Goal: Information Seeking & Learning: Learn about a topic

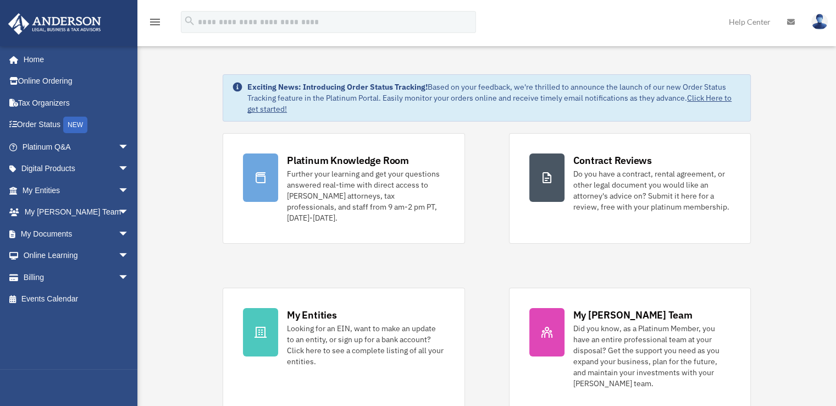
click at [118, 142] on span "arrow_drop_down" at bounding box center [129, 147] width 22 height 23
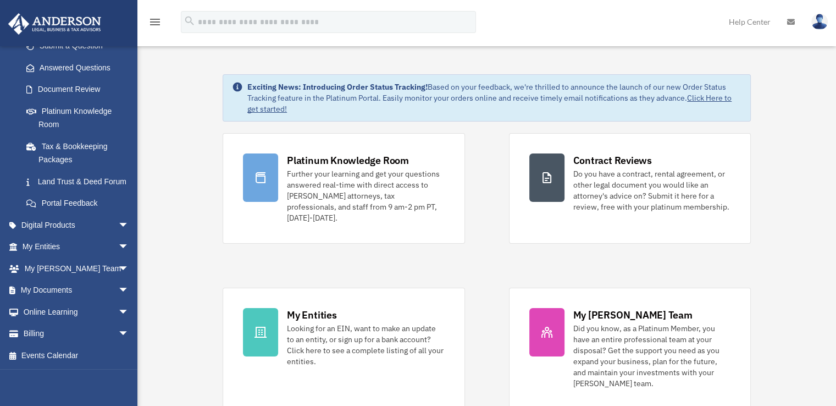
scroll to position [179, 0]
click at [118, 223] on span "arrow_drop_down" at bounding box center [129, 225] width 22 height 23
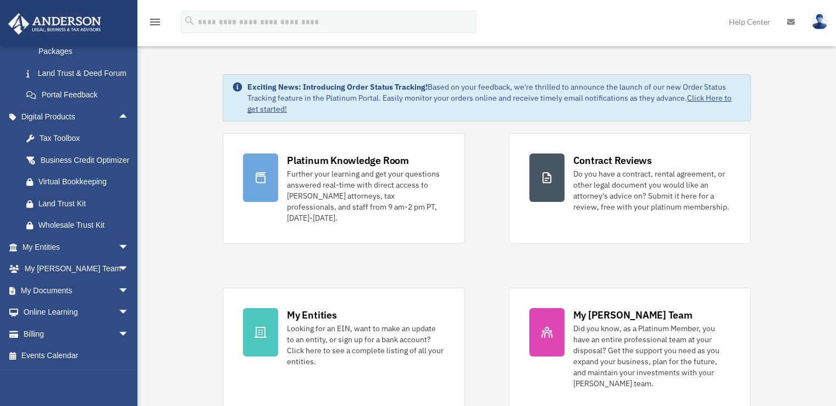
scroll to position [301, 0]
click at [64, 131] on div "Tax Toolbox" at bounding box center [84, 138] width 93 height 14
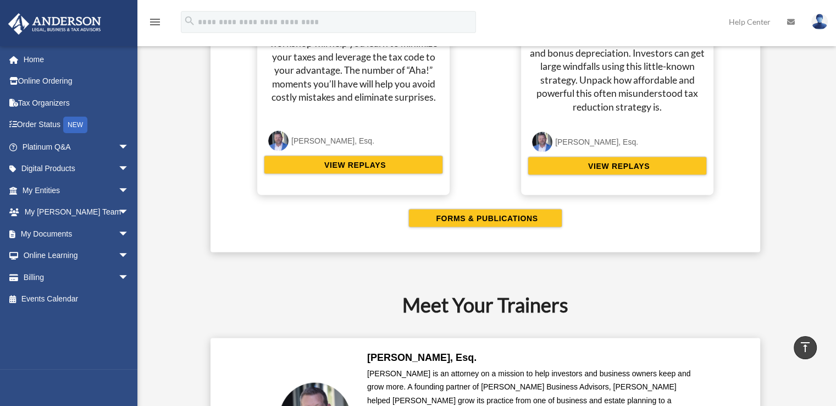
scroll to position [2058, 0]
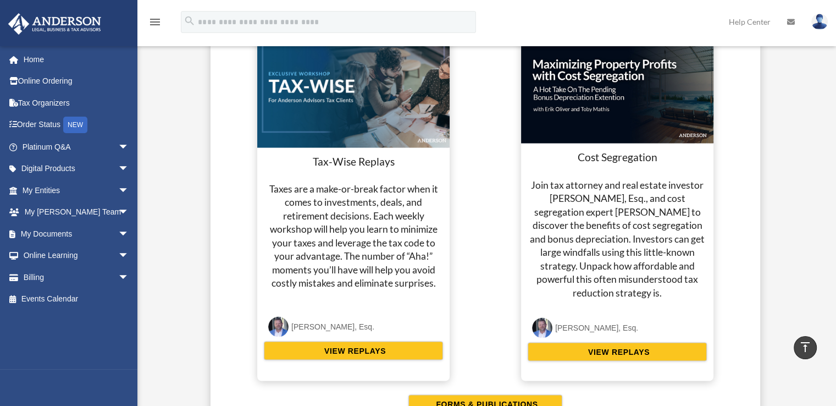
click at [118, 167] on span "arrow_drop_down" at bounding box center [129, 169] width 22 height 23
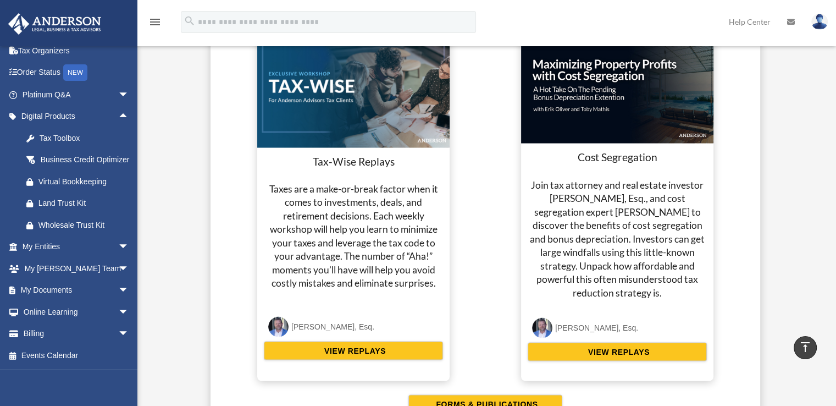
scroll to position [65, 0]
click at [64, 153] on div "Business Credit Optimizer" at bounding box center [84, 160] width 93 height 14
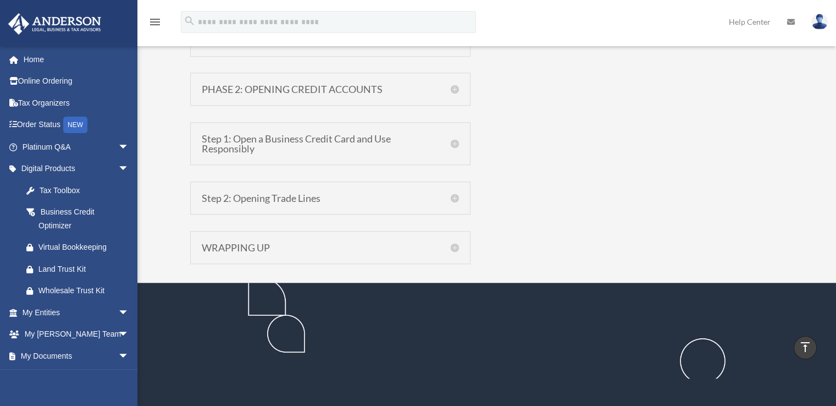
scroll to position [1099, 0]
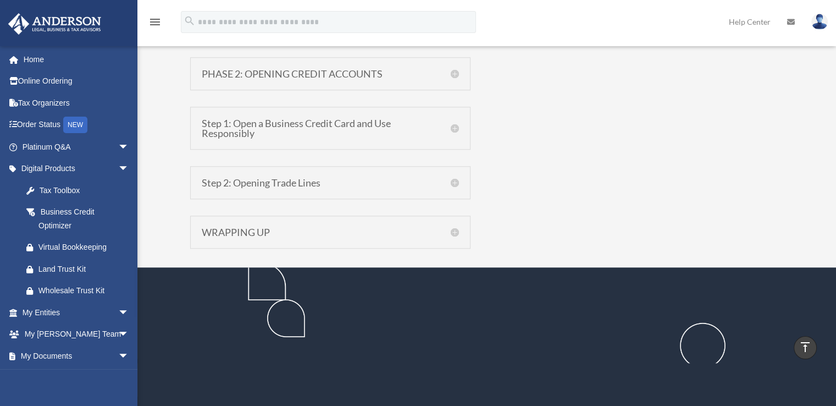
click at [72, 190] on div "Tax Toolbox" at bounding box center [84, 191] width 93 height 14
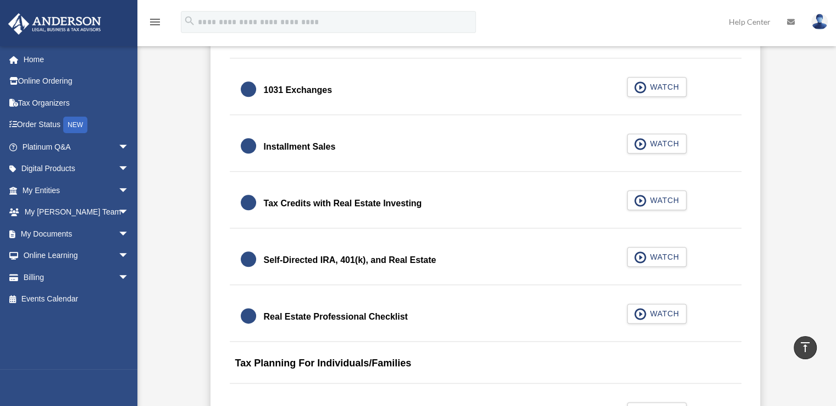
scroll to position [1264, 0]
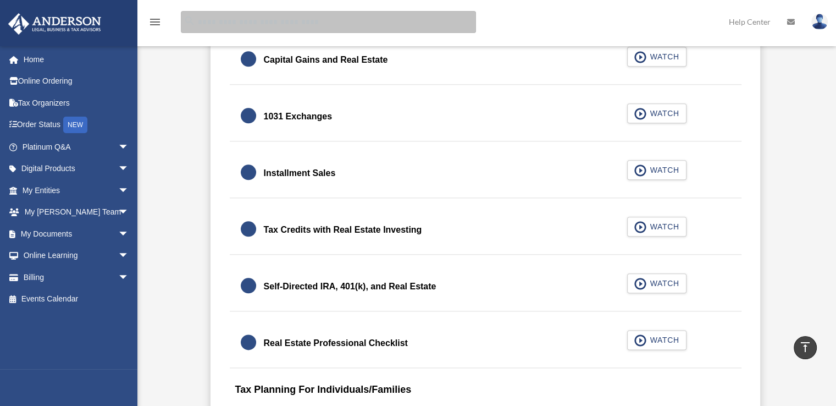
click at [245, 19] on input "search" at bounding box center [328, 22] width 295 height 22
click at [424, 25] on input "**********" at bounding box center [328, 22] width 295 height 22
type input "**********"
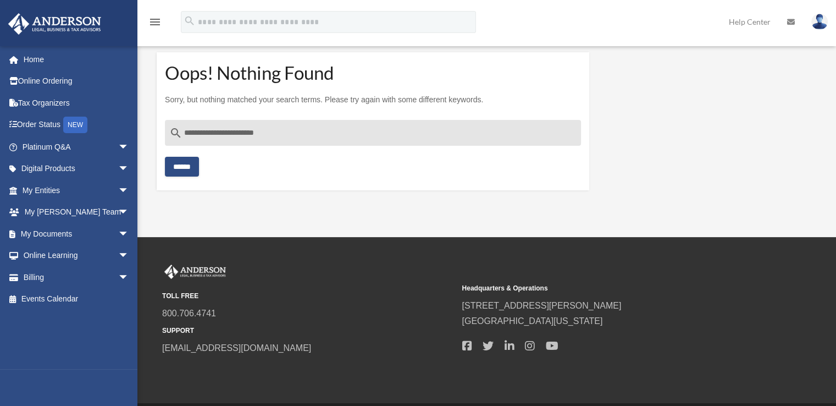
drag, startPoint x: 279, startPoint y: 130, endPoint x: 302, endPoint y: 124, distance: 24.5
click at [257, 129] on input "**********" at bounding box center [373, 133] width 416 height 26
click at [248, 134] on input "**********" at bounding box center [373, 133] width 416 height 26
drag, startPoint x: 280, startPoint y: 132, endPoint x: 181, endPoint y: 137, distance: 99.6
click at [181, 137] on div "**********" at bounding box center [373, 133] width 416 height 26
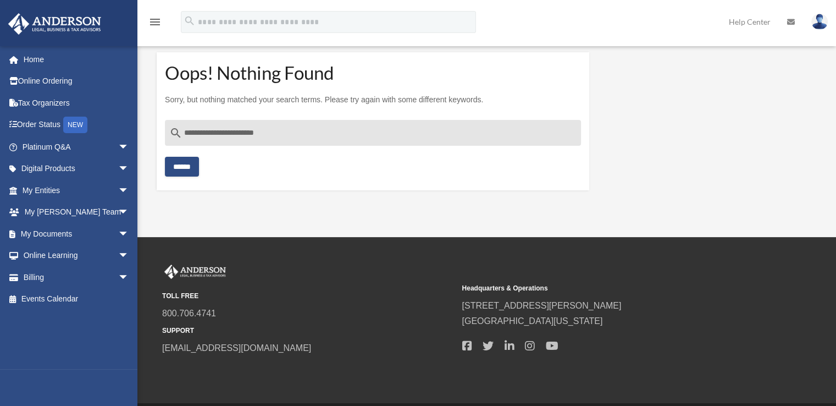
type input "**********"
click at [29, 60] on link "Home" at bounding box center [74, 59] width 132 height 22
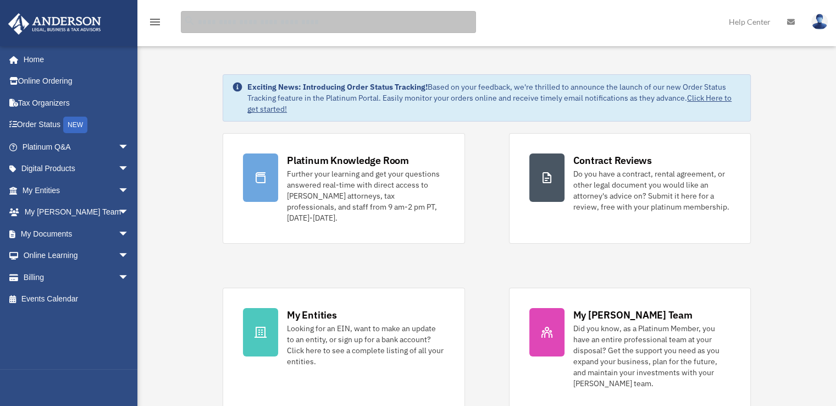
click at [251, 18] on input "search" at bounding box center [328, 22] width 295 height 22
paste input "**********"
type input "**********"
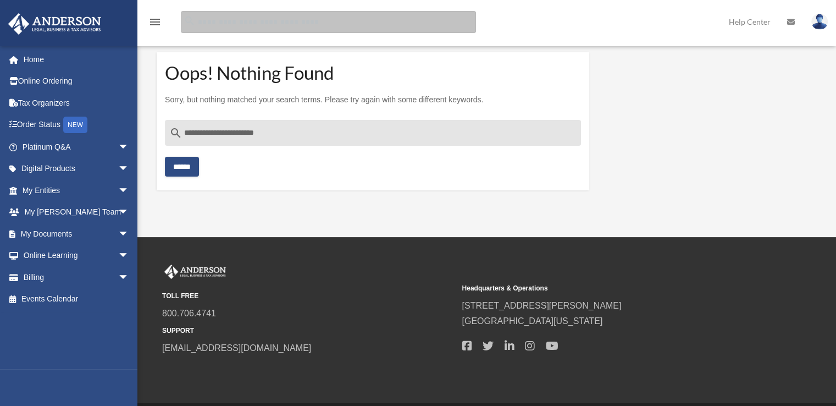
click at [312, 20] on input "Search for:" at bounding box center [328, 22] width 295 height 22
paste input "**********"
type input "**********"
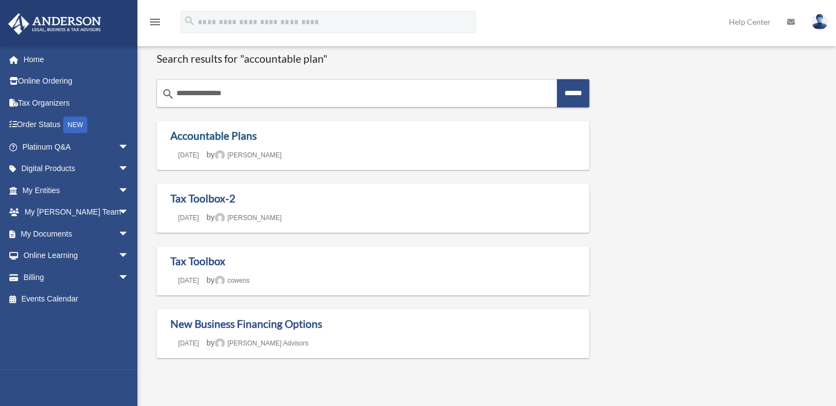
click at [224, 135] on link "Accountable Plans" at bounding box center [213, 135] width 86 height 13
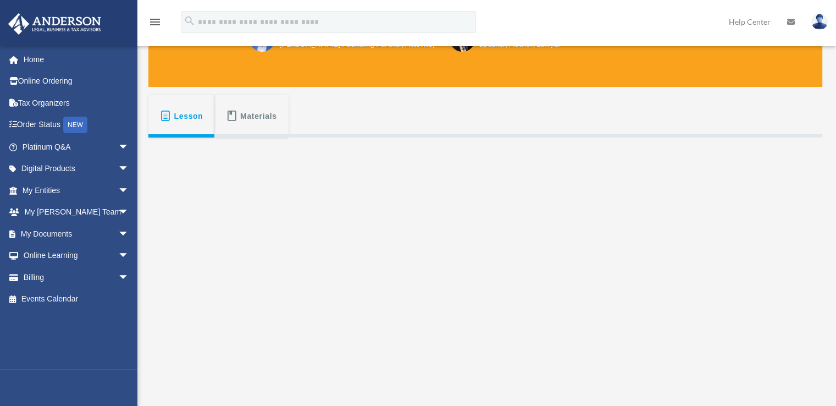
scroll to position [165, 0]
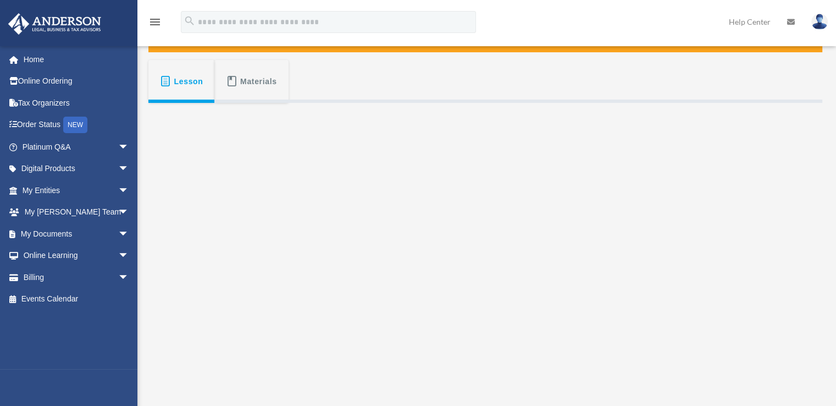
click at [258, 88] on span "Materials" at bounding box center [258, 81] width 37 height 20
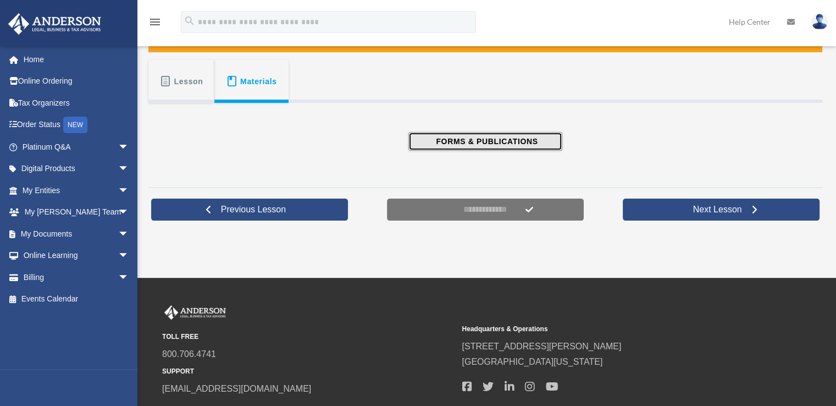
click at [501, 136] on span "FORMS & PUBLICATIONS" at bounding box center [485, 141] width 105 height 11
click at [252, 79] on span "Materials" at bounding box center [258, 81] width 37 height 20
click at [194, 82] on span "Lesson" at bounding box center [188, 81] width 29 height 20
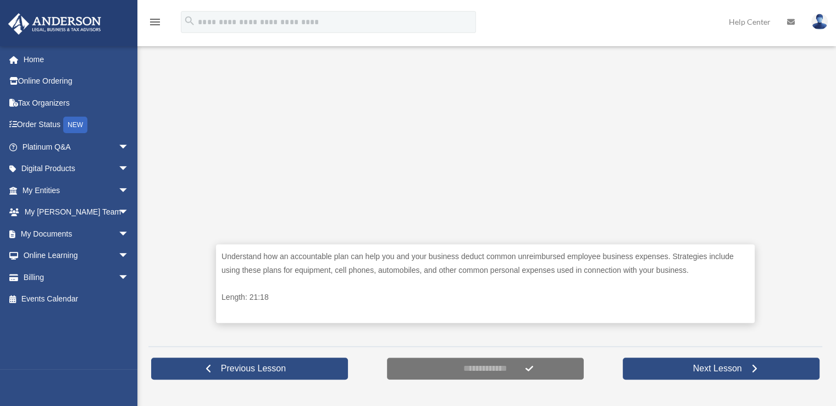
scroll to position [440, 0]
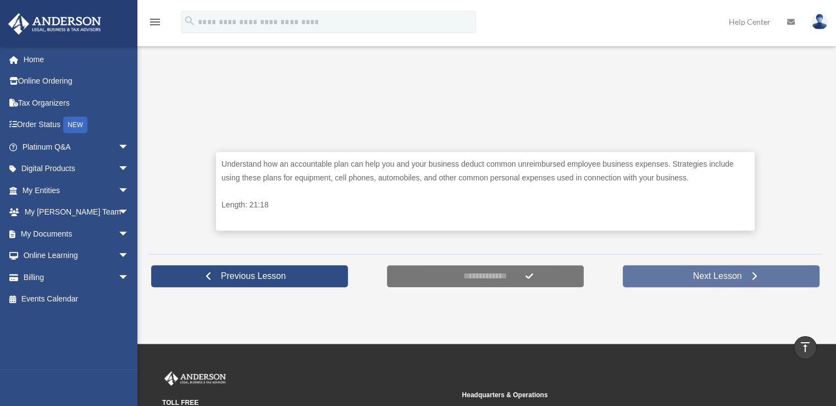
click at [718, 271] on span "Next Lesson" at bounding box center [717, 275] width 67 height 11
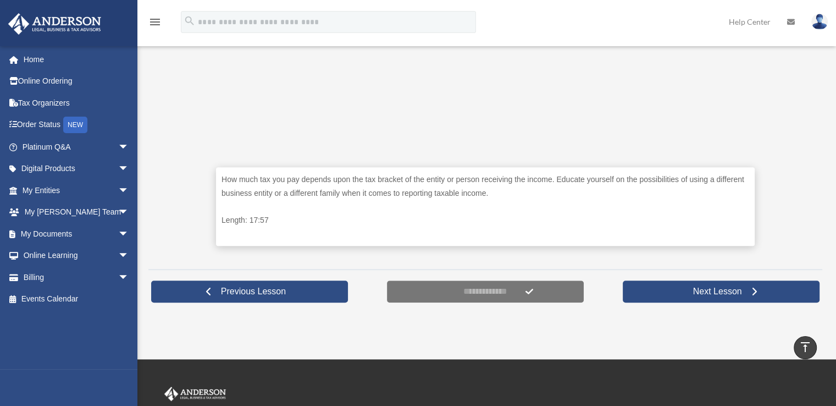
scroll to position [440, 0]
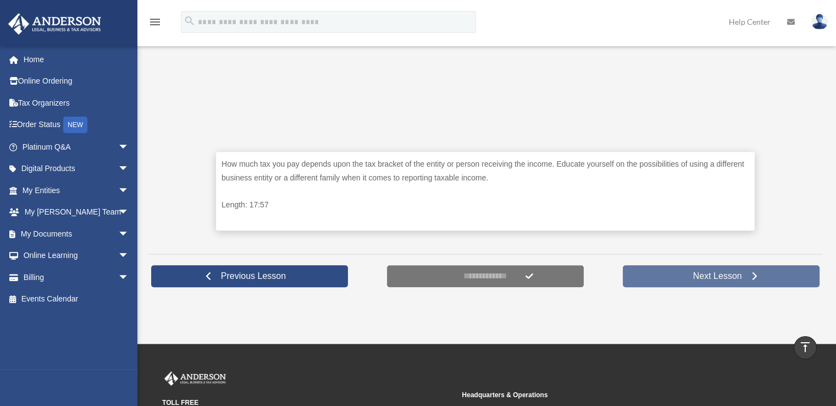
click at [716, 273] on span "Next Lesson" at bounding box center [717, 275] width 67 height 11
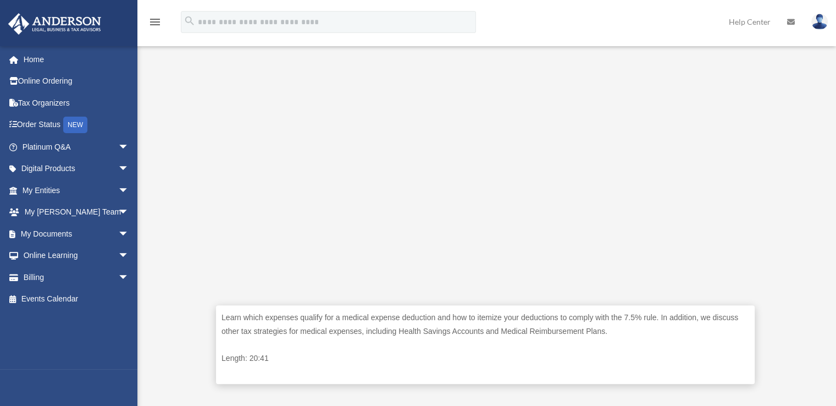
scroll to position [384, 0]
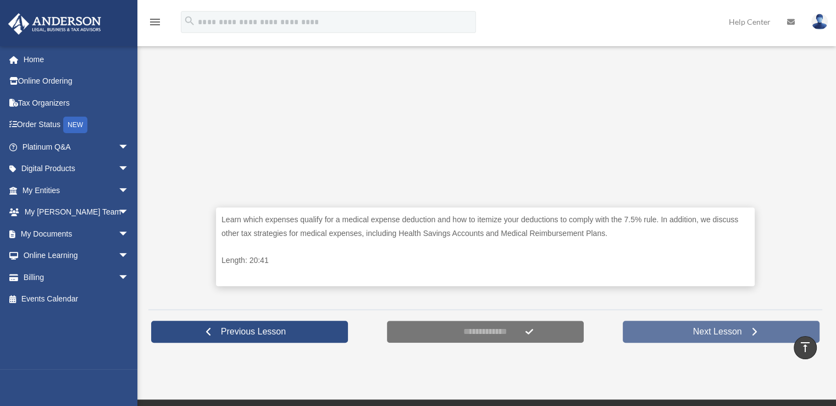
click at [698, 329] on span "Next Lesson" at bounding box center [717, 331] width 67 height 11
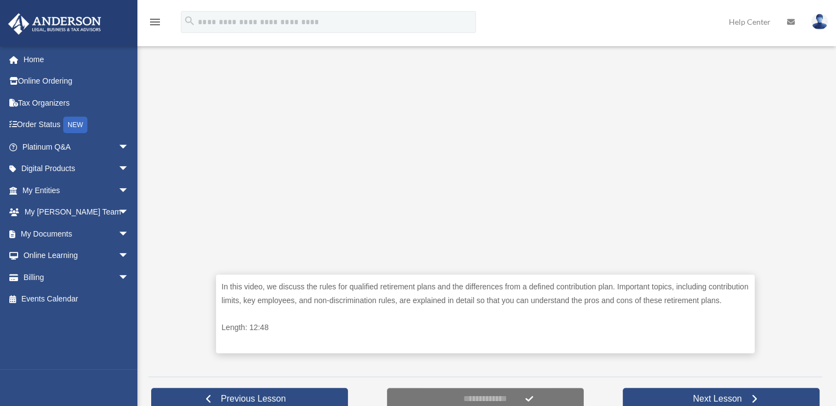
scroll to position [330, 0]
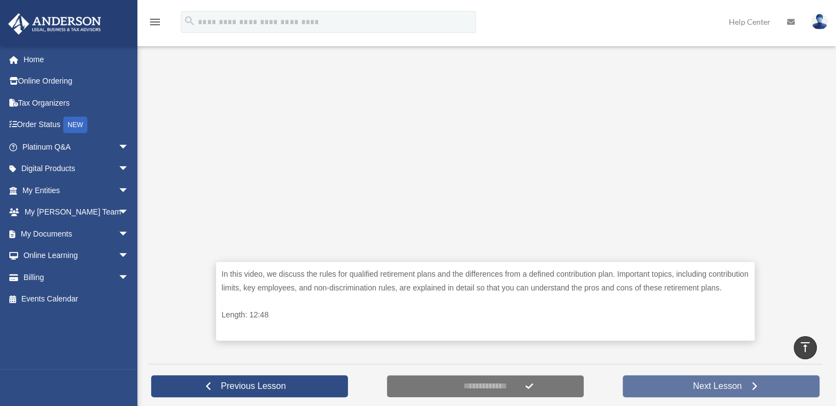
click at [704, 381] on span "Next Lesson" at bounding box center [717, 385] width 67 height 11
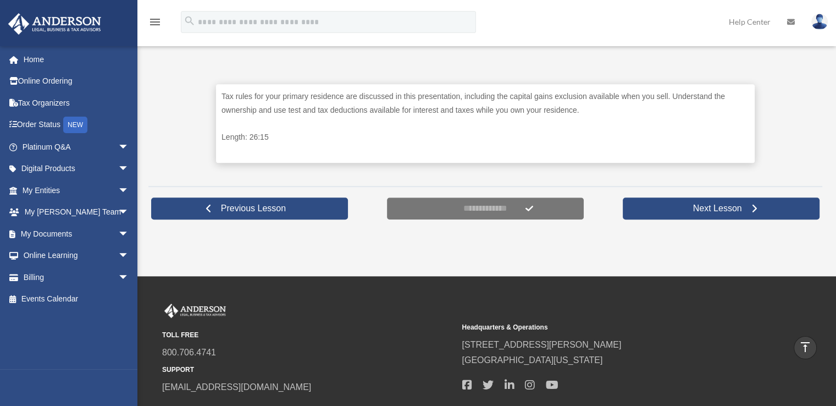
scroll to position [550, 0]
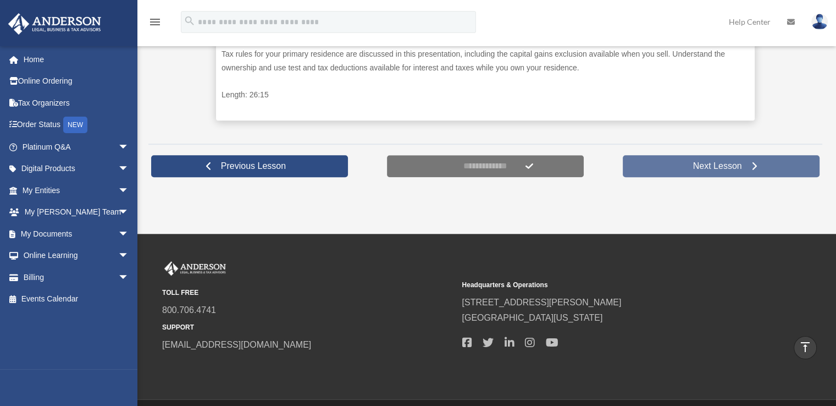
click at [693, 165] on span "Next Lesson" at bounding box center [717, 166] width 67 height 11
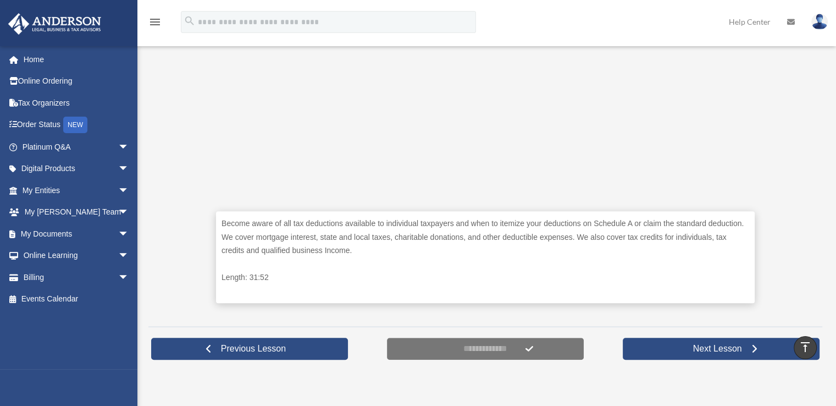
scroll to position [385, 0]
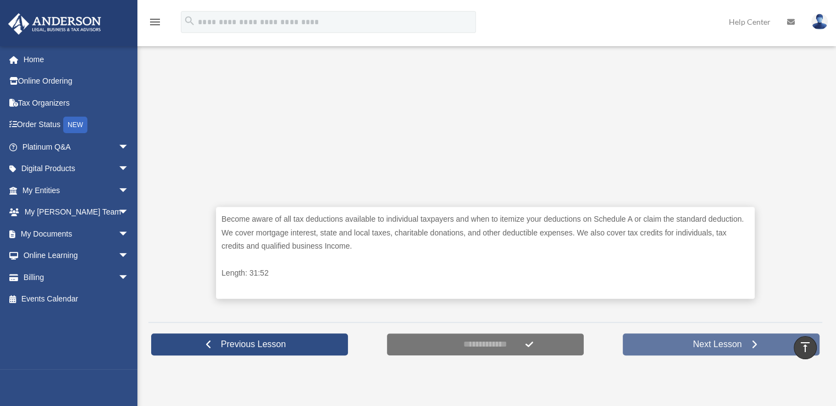
click at [701, 344] on span "Next Lesson" at bounding box center [717, 344] width 67 height 11
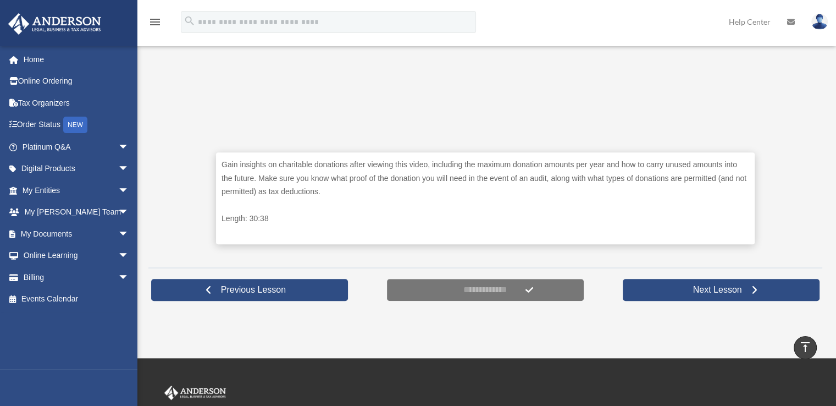
scroll to position [440, 0]
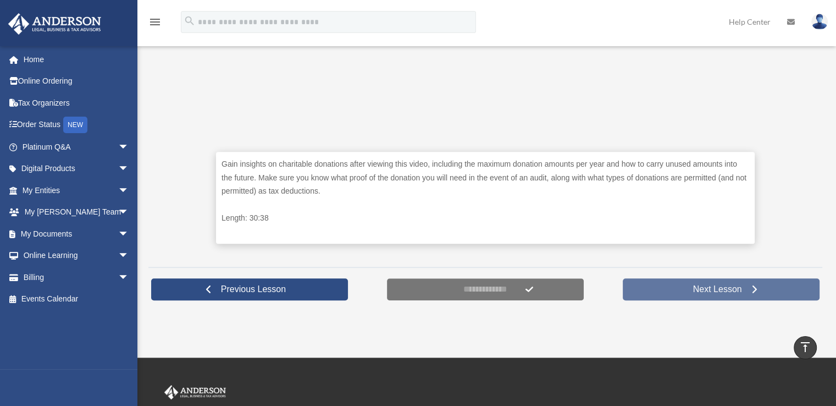
click at [695, 289] on span "Next Lesson" at bounding box center [717, 289] width 67 height 11
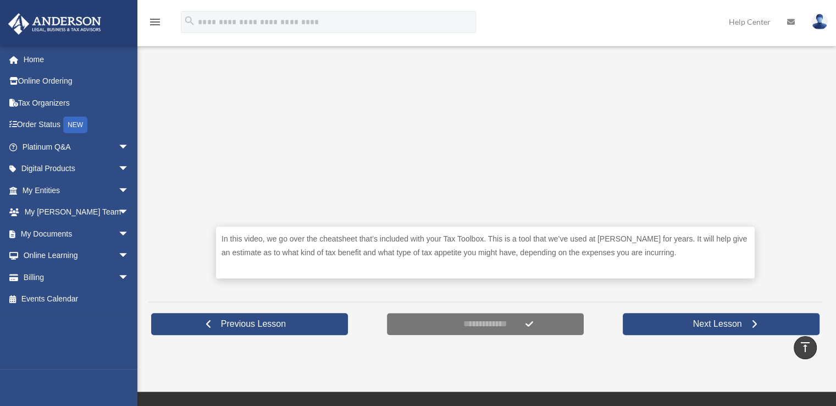
scroll to position [440, 0]
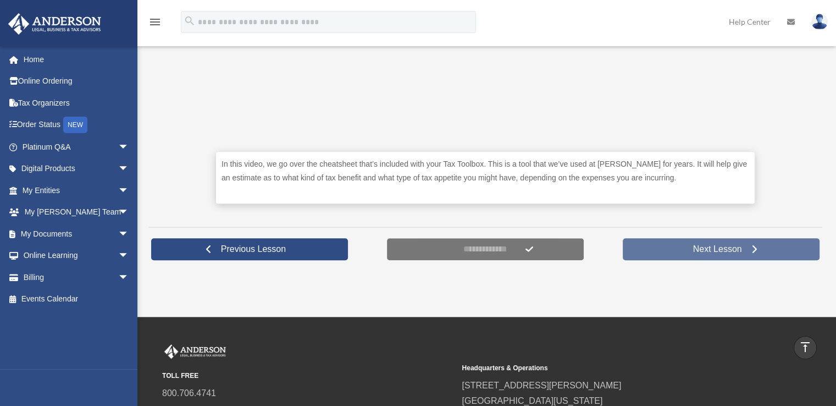
click at [714, 249] on span "Next Lesson" at bounding box center [717, 249] width 67 height 11
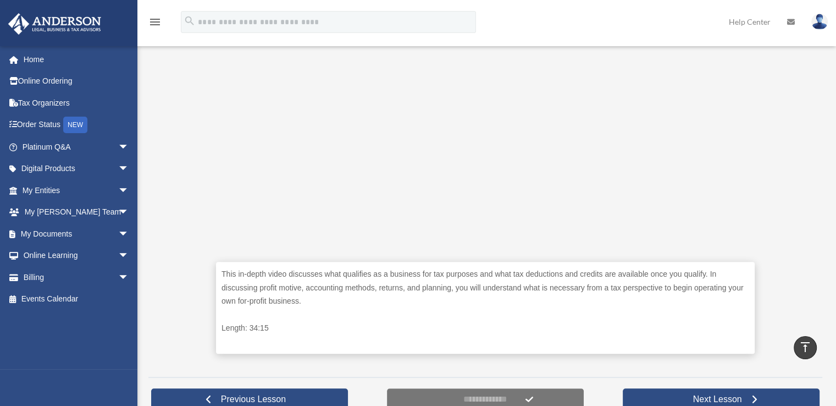
scroll to position [385, 0]
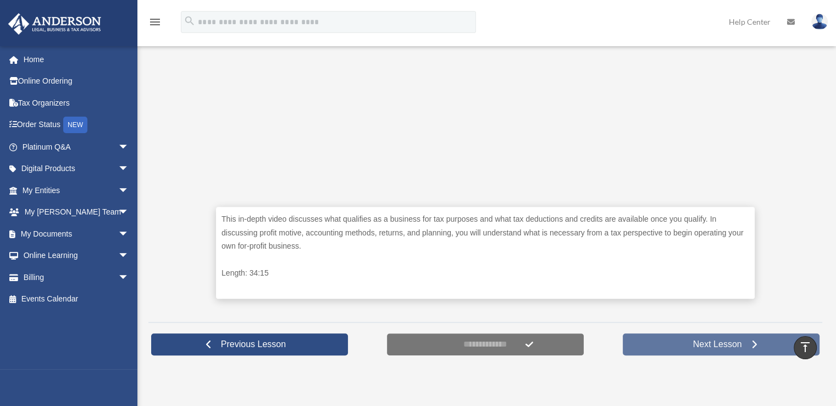
click at [710, 344] on span "Next Lesson" at bounding box center [717, 344] width 67 height 11
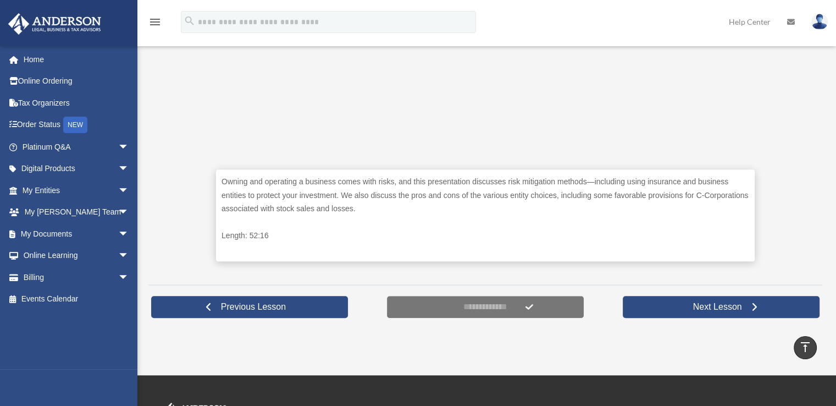
scroll to position [440, 0]
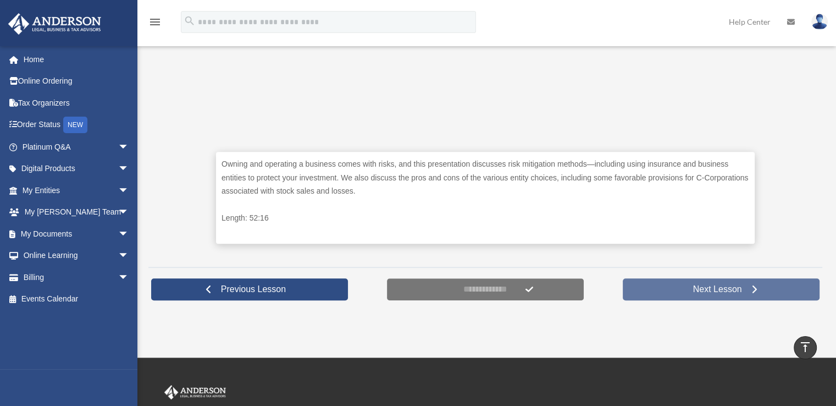
click at [706, 284] on span "Next Lesson" at bounding box center [717, 289] width 67 height 11
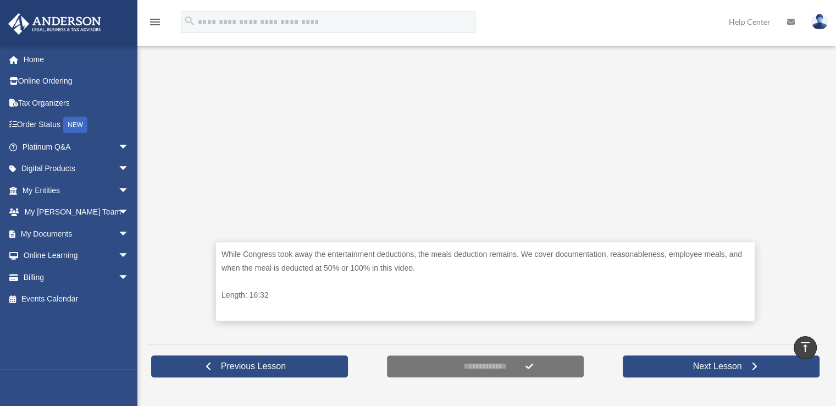
scroll to position [440, 0]
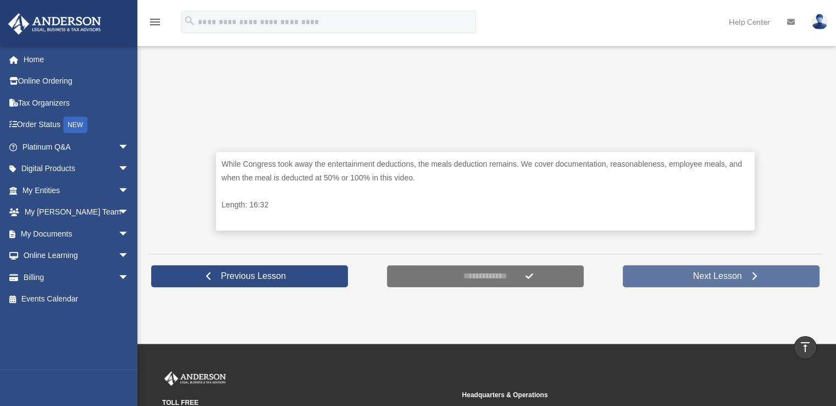
click at [707, 271] on span "Next Lesson" at bounding box center [717, 275] width 67 height 11
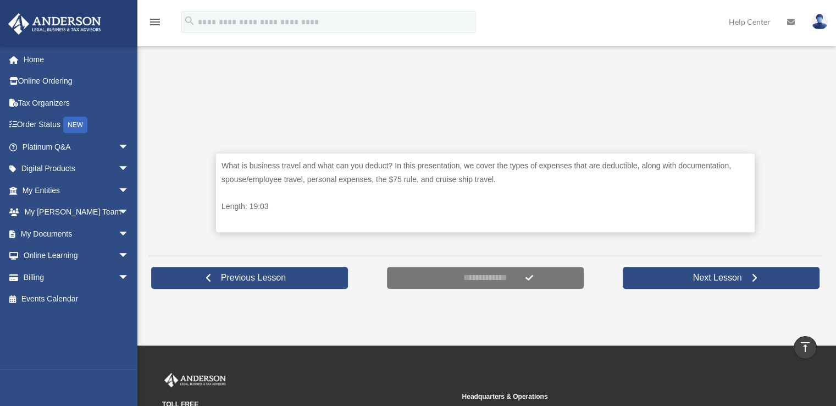
scroll to position [440, 0]
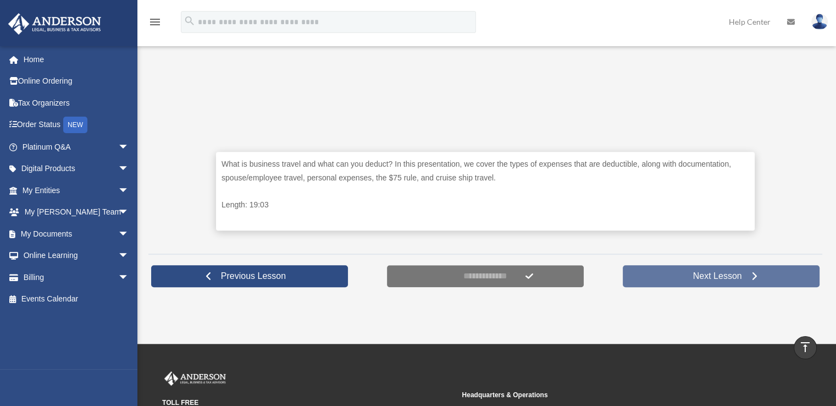
click at [695, 272] on span "Next Lesson" at bounding box center [717, 275] width 67 height 11
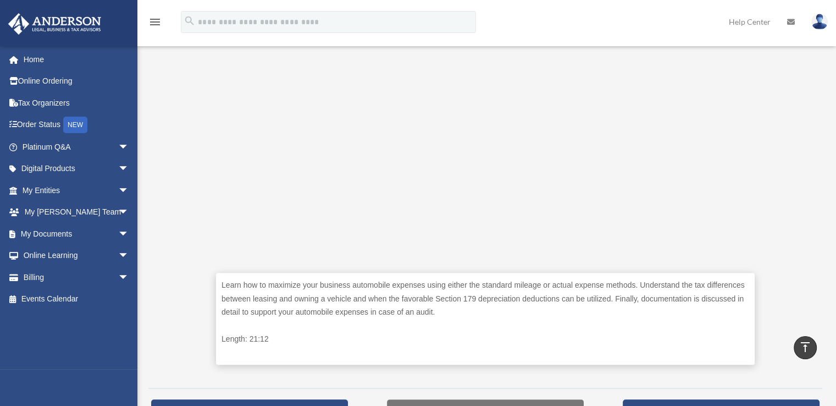
scroll to position [440, 0]
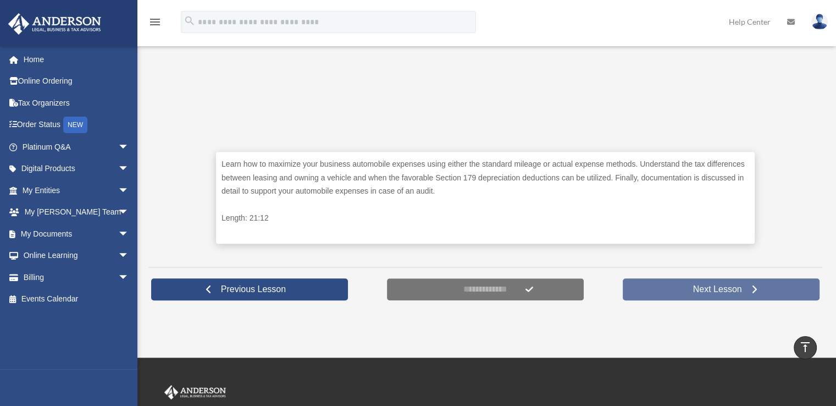
click at [708, 291] on span "Next Lesson" at bounding box center [717, 289] width 67 height 11
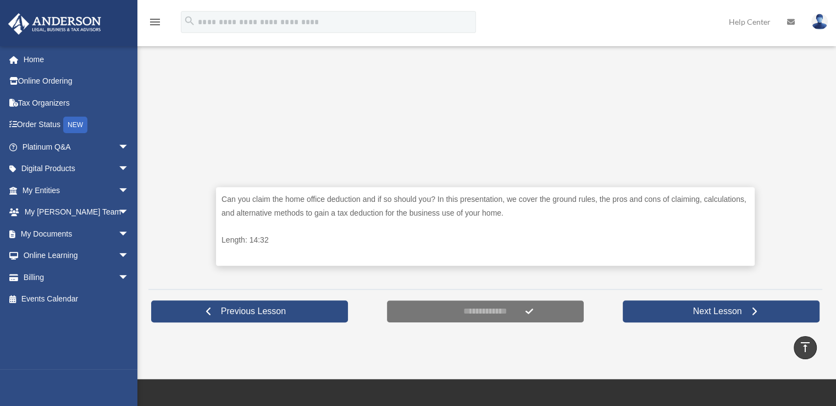
scroll to position [440, 0]
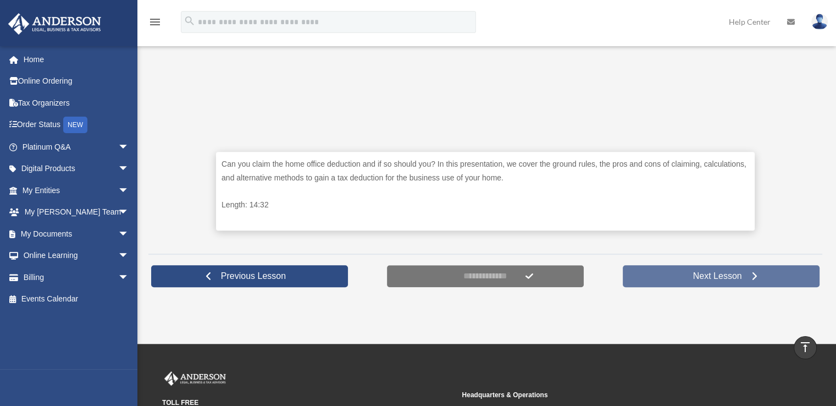
click at [721, 273] on span "Next Lesson" at bounding box center [717, 275] width 67 height 11
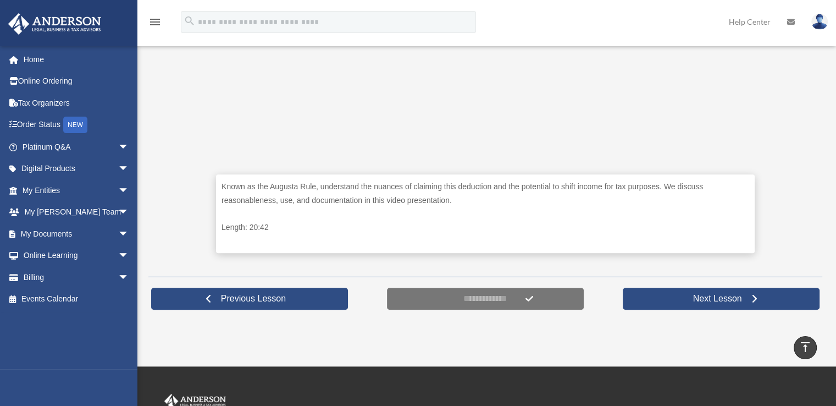
scroll to position [440, 0]
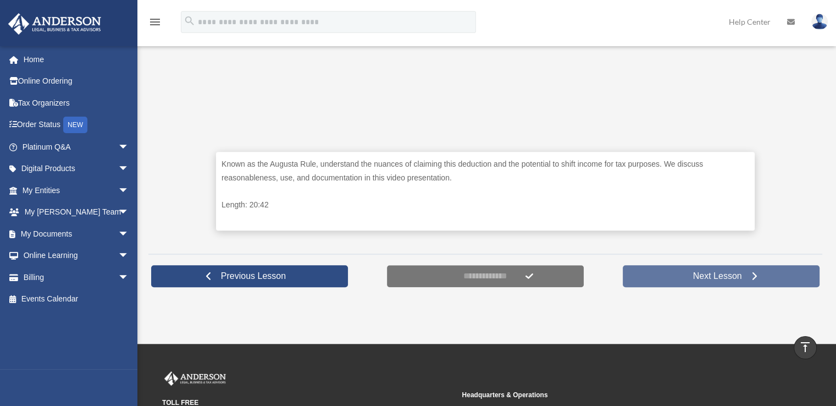
click at [733, 272] on span "Next Lesson" at bounding box center [717, 275] width 67 height 11
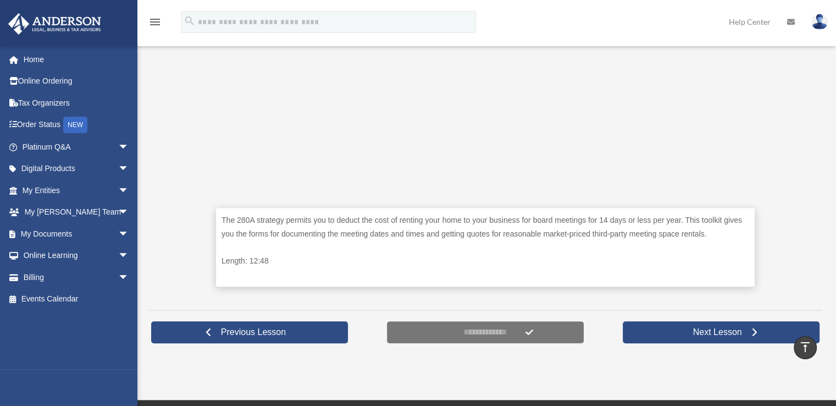
scroll to position [385, 0]
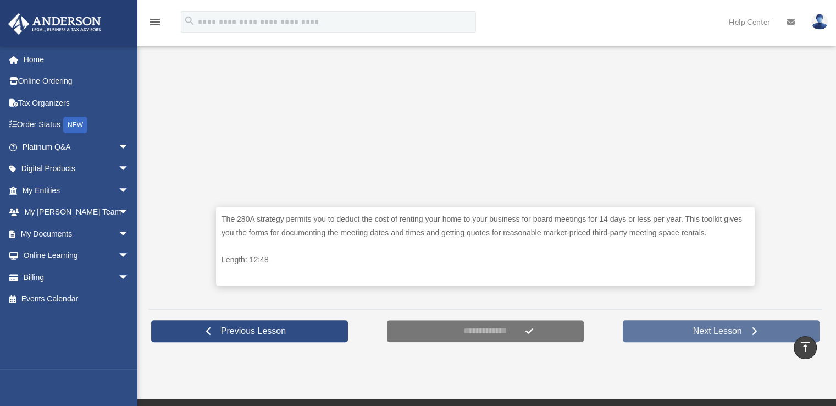
click at [715, 330] on span "Next Lesson" at bounding box center [717, 330] width 67 height 11
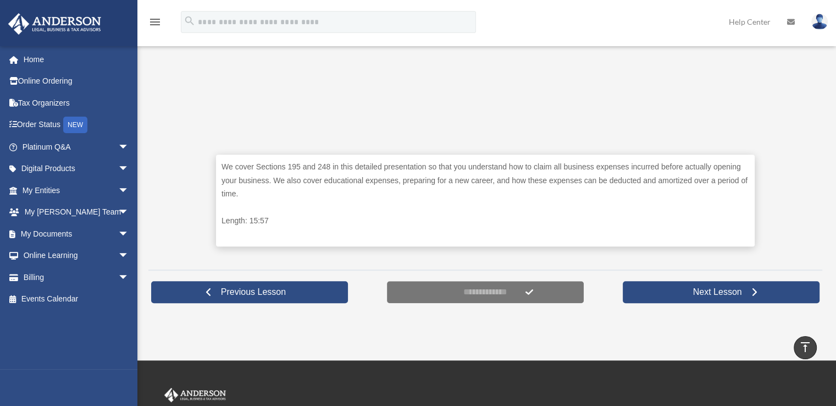
scroll to position [440, 0]
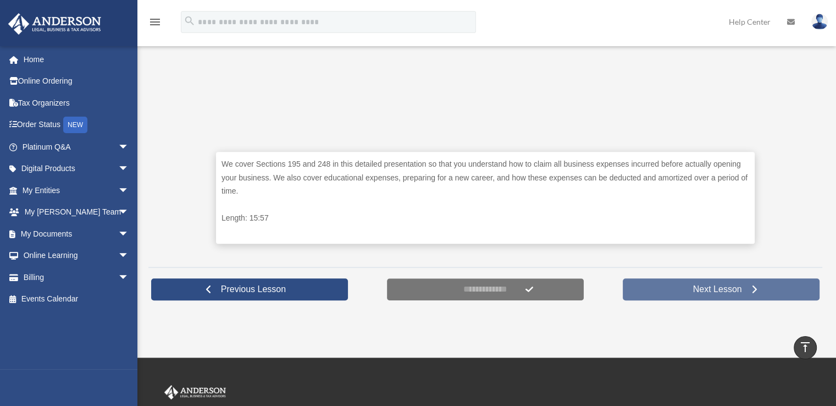
click at [706, 295] on link "Next Lesson" at bounding box center [721, 289] width 197 height 22
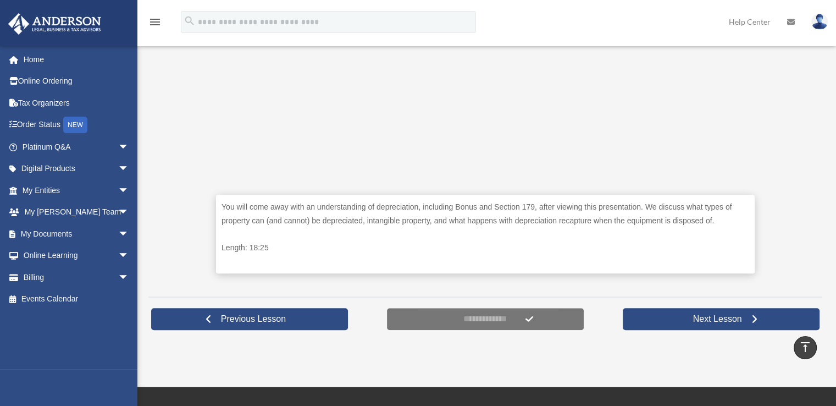
scroll to position [440, 0]
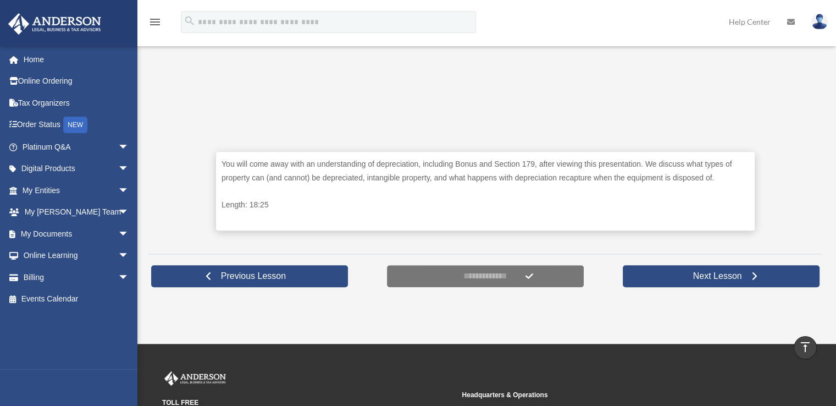
click at [48, 146] on link "Platinum Q&A arrow_drop_down" at bounding box center [77, 147] width 138 height 22
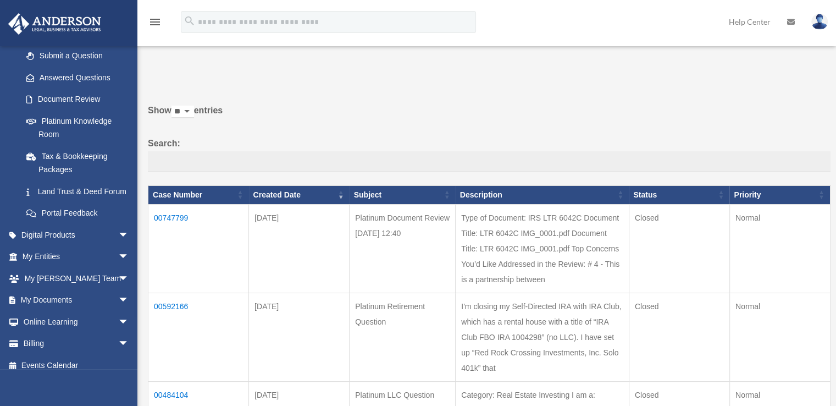
scroll to position [165, 0]
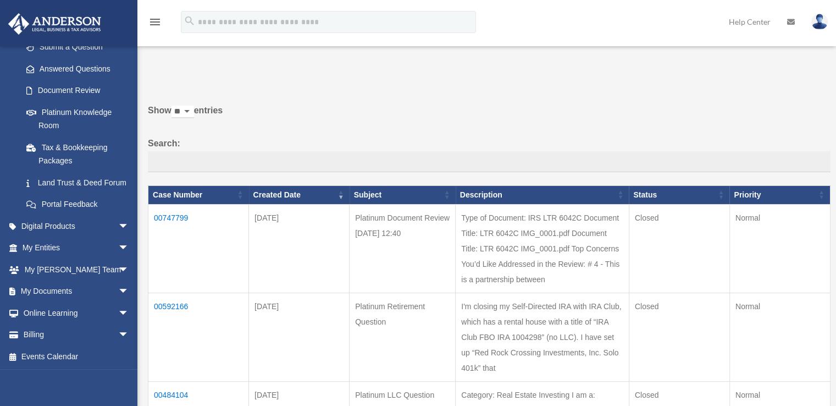
click at [118, 237] on span "arrow_drop_down" at bounding box center [129, 226] width 22 height 23
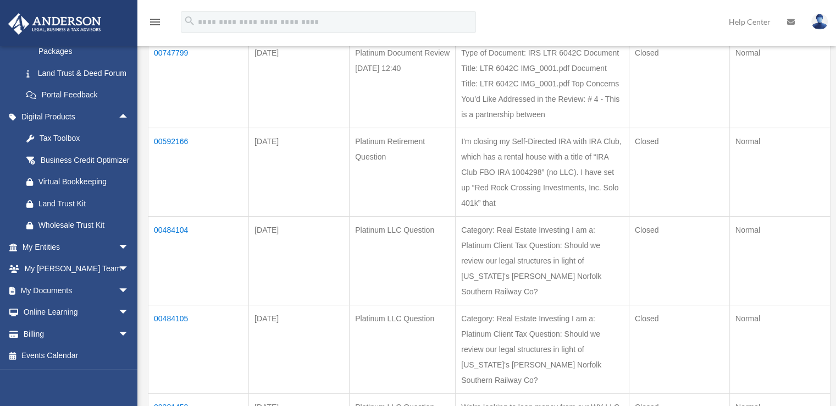
scroll to position [0, 0]
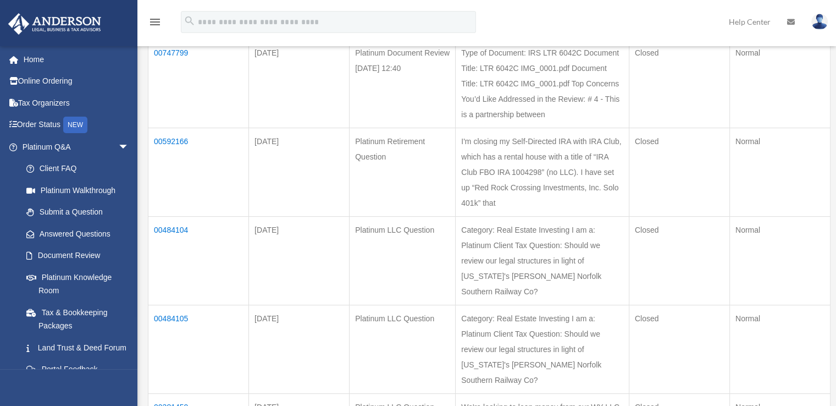
click at [51, 104] on link "Tax Organizers" at bounding box center [77, 103] width 138 height 22
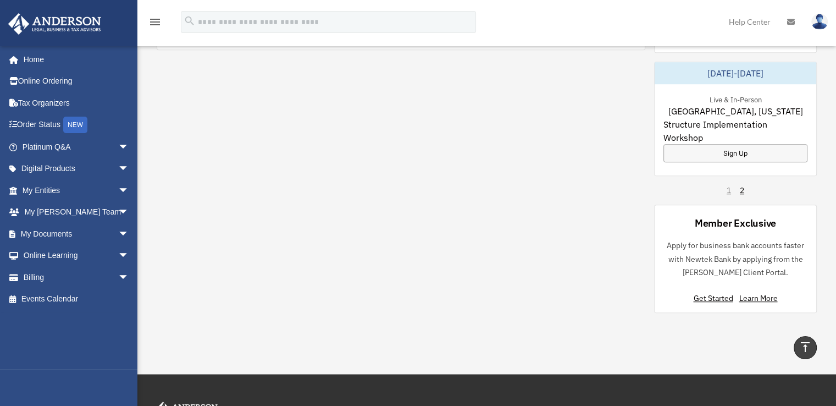
scroll to position [825, 0]
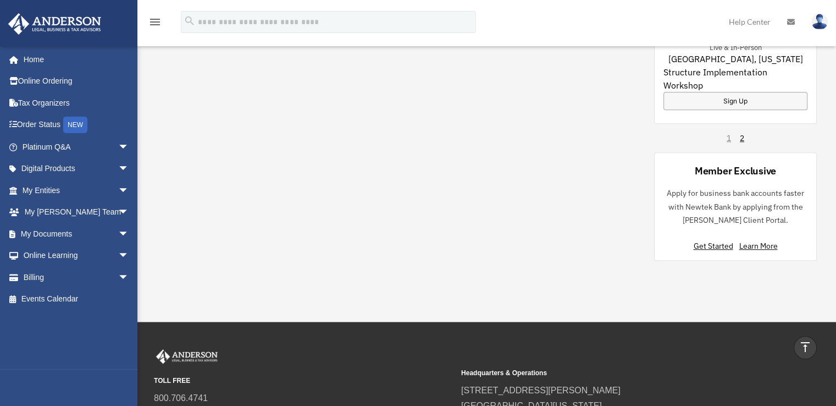
click at [118, 168] on span "arrow_drop_down" at bounding box center [129, 169] width 22 height 23
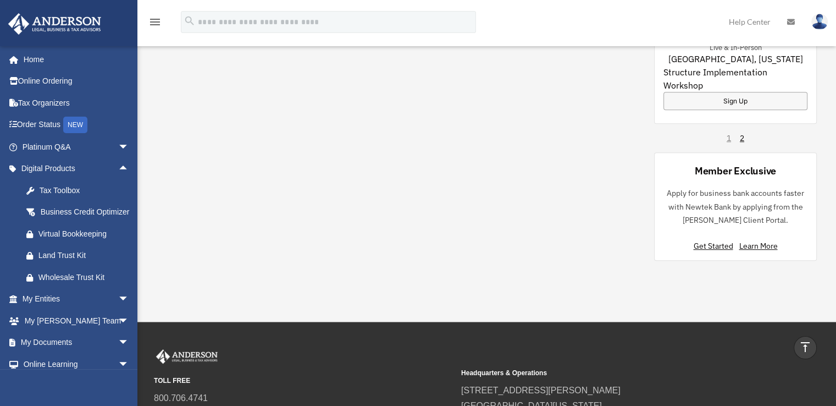
click at [64, 194] on div "Tax Toolbox" at bounding box center [84, 191] width 93 height 14
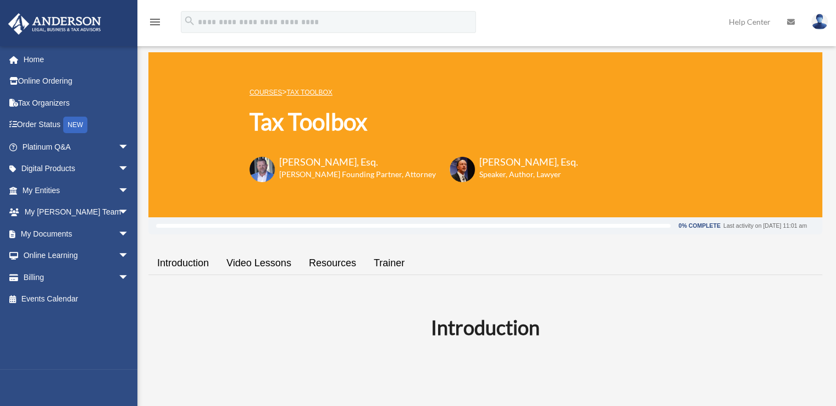
click at [344, 260] on link "Resources" at bounding box center [332, 262] width 65 height 31
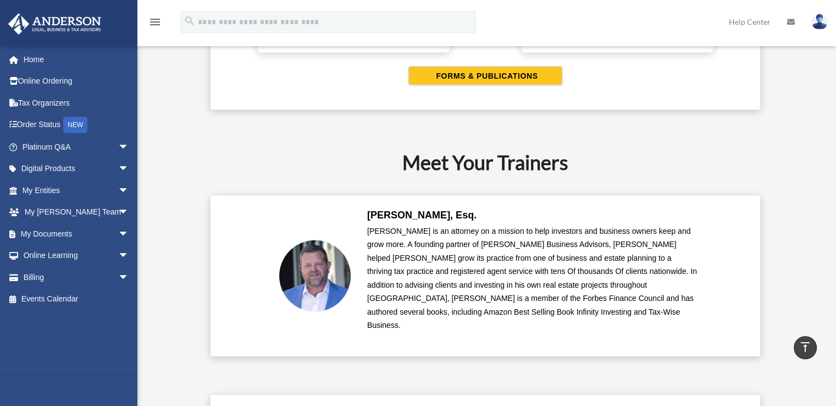
scroll to position [2333, 0]
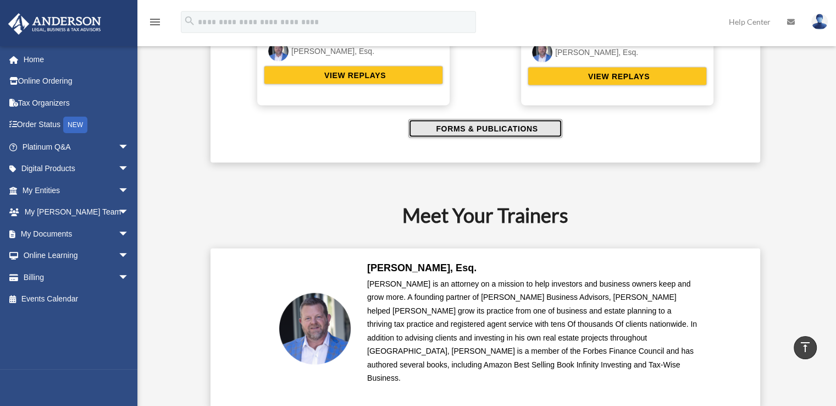
click at [483, 125] on span "FORMS & PUBLICATIONS" at bounding box center [485, 128] width 105 height 11
click at [466, 123] on span "FORMS & PUBLICATIONS" at bounding box center [485, 128] width 105 height 11
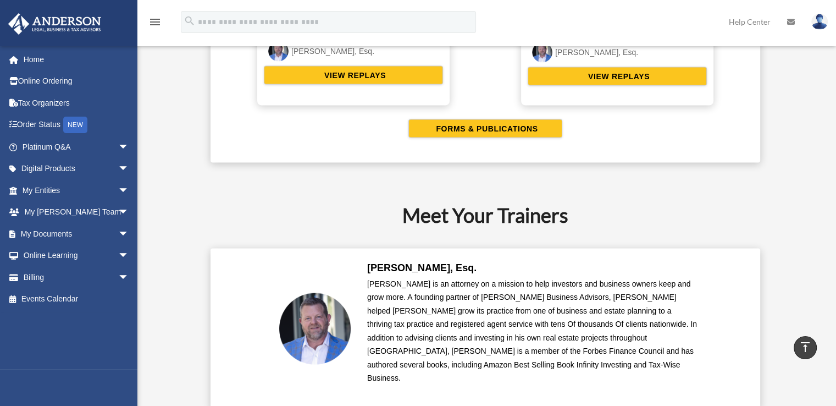
click at [118, 256] on span "arrow_drop_down" at bounding box center [129, 256] width 22 height 23
click at [62, 317] on link "Resources" at bounding box center [80, 320] width 130 height 22
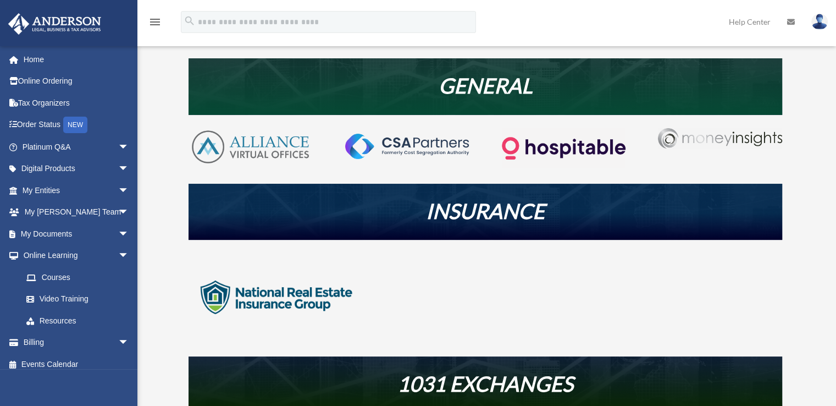
scroll to position [220, 0]
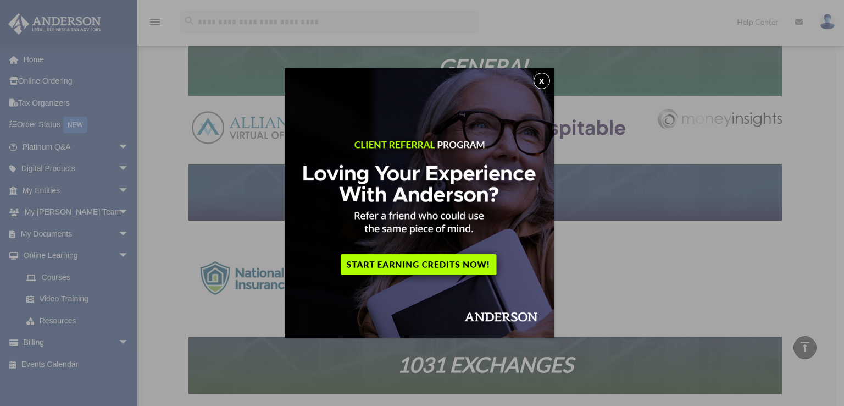
click at [543, 80] on button "x" at bounding box center [542, 81] width 16 height 16
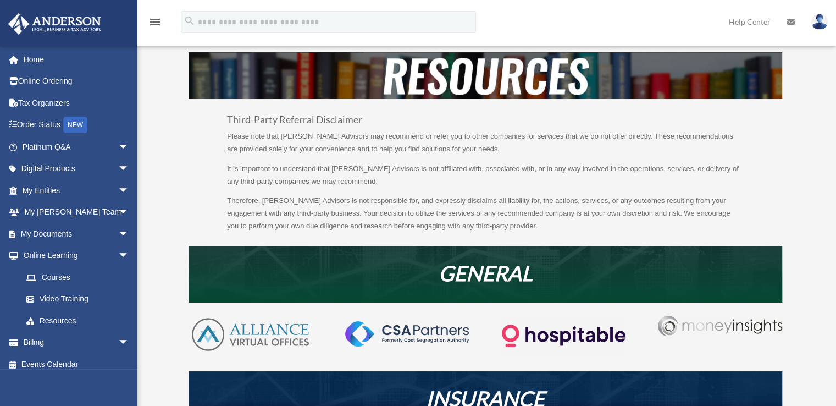
scroll to position [0, 0]
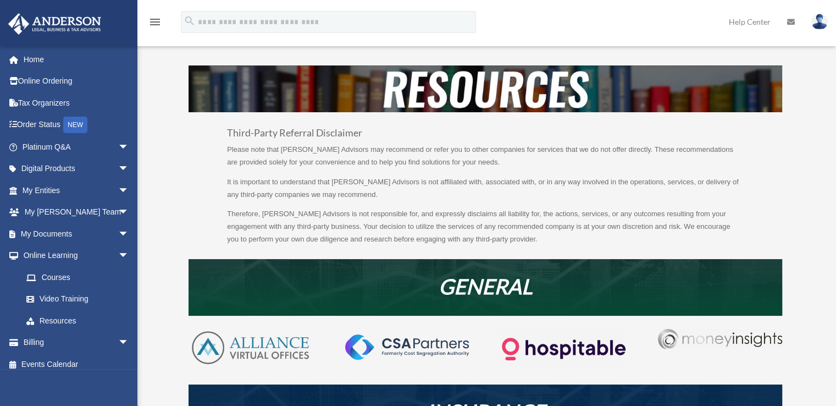
click at [59, 273] on link "Courses" at bounding box center [80, 277] width 130 height 22
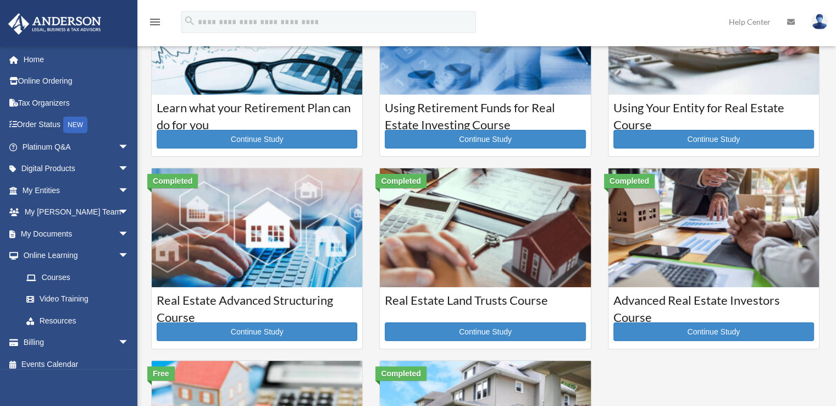
scroll to position [110, 0]
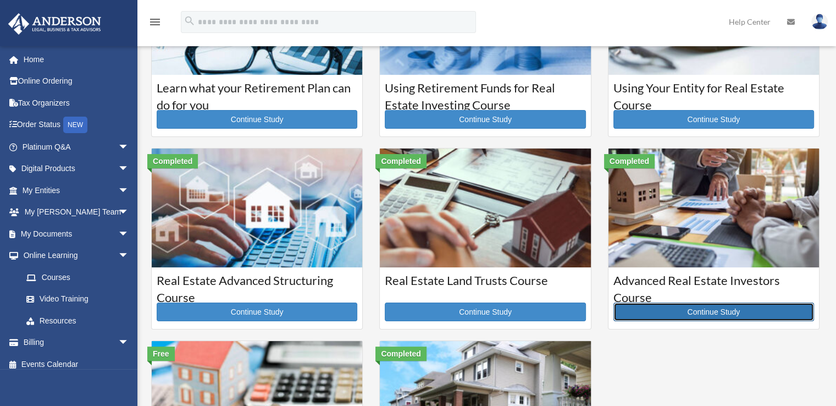
click at [710, 310] on link "Continue Study" at bounding box center [713, 311] width 201 height 19
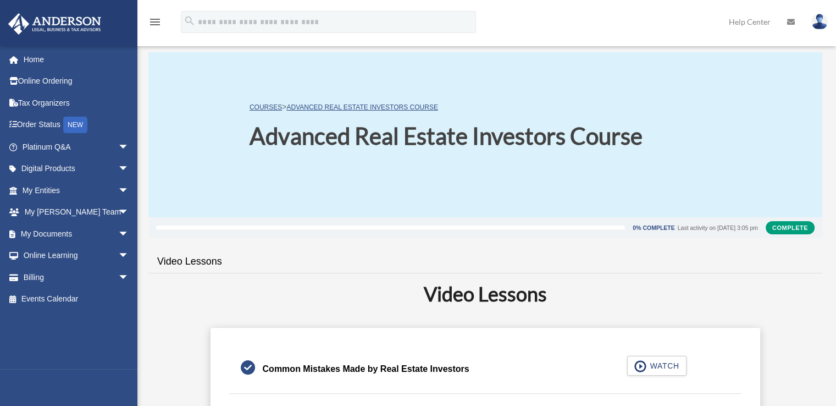
click at [63, 16] on img at bounding box center [54, 23] width 99 height 21
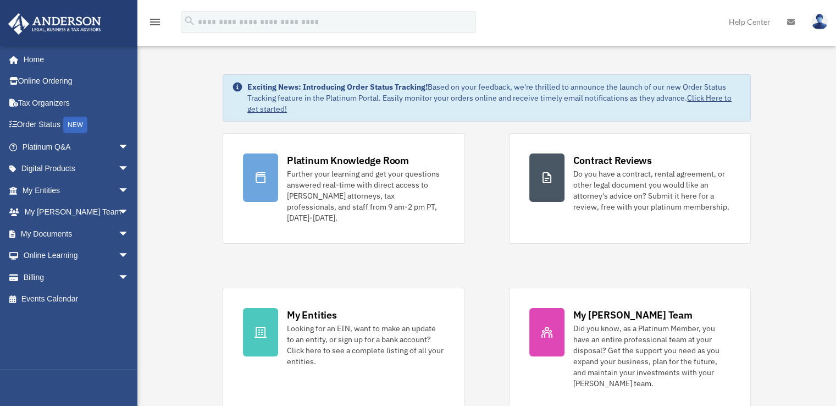
click at [156, 21] on icon "menu" at bounding box center [154, 21] width 13 height 13
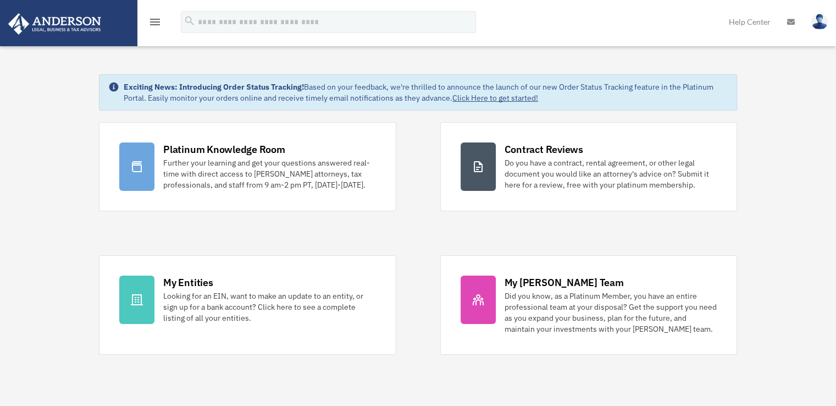
click at [156, 21] on icon "menu" at bounding box center [154, 21] width 13 height 13
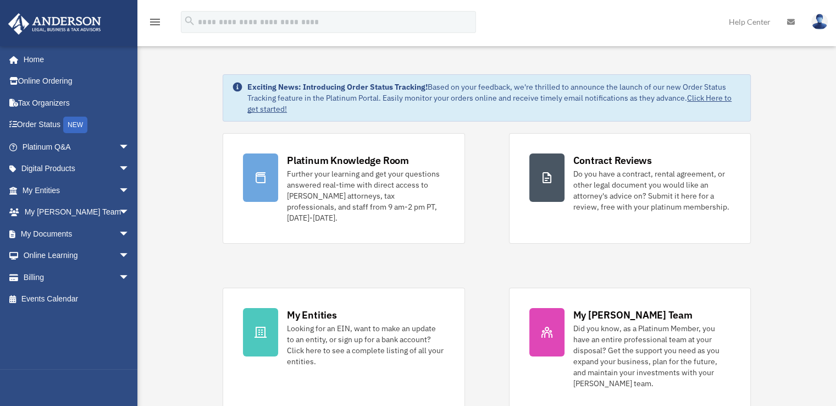
click at [817, 20] on img at bounding box center [819, 22] width 16 height 16
click at [624, 91] on link "Logout" at bounding box center [641, 96] width 110 height 23
